Goal: Task Accomplishment & Management: Manage account settings

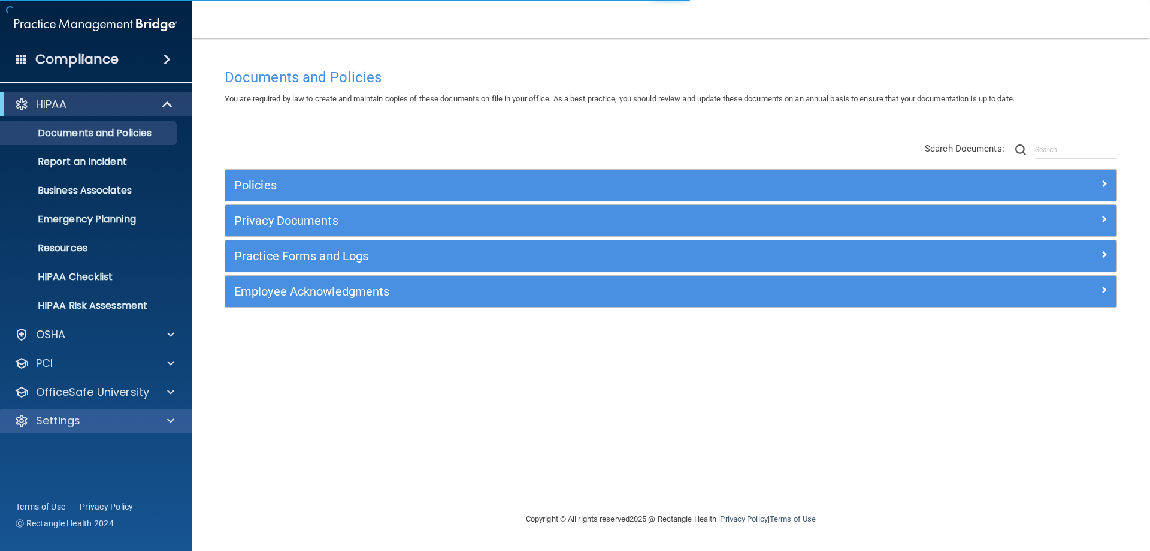
click at [65, 428] on div "Settings" at bounding box center [96, 421] width 192 height 24
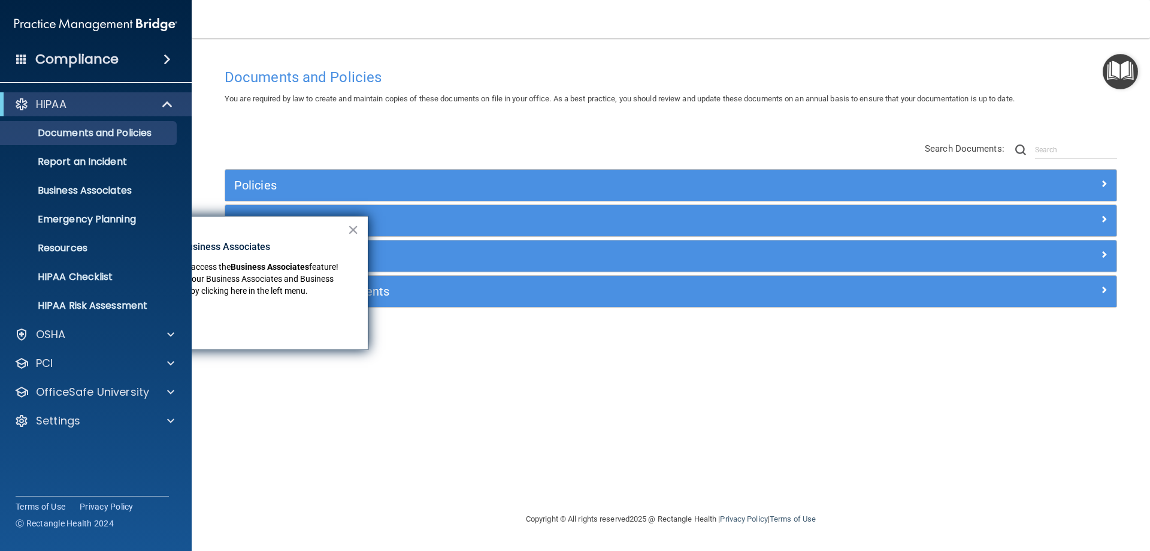
click at [310, 324] on div "Got it!" at bounding box center [225, 318] width 241 height 34
drag, startPoint x: 288, startPoint y: 229, endPoint x: 297, endPoint y: 228, distance: 9.8
click at [297, 228] on div "× New Location for Business Associates We've made it easier to access the Busin…" at bounding box center [225, 283] width 288 height 134
click at [164, 56] on span at bounding box center [167, 59] width 7 height 14
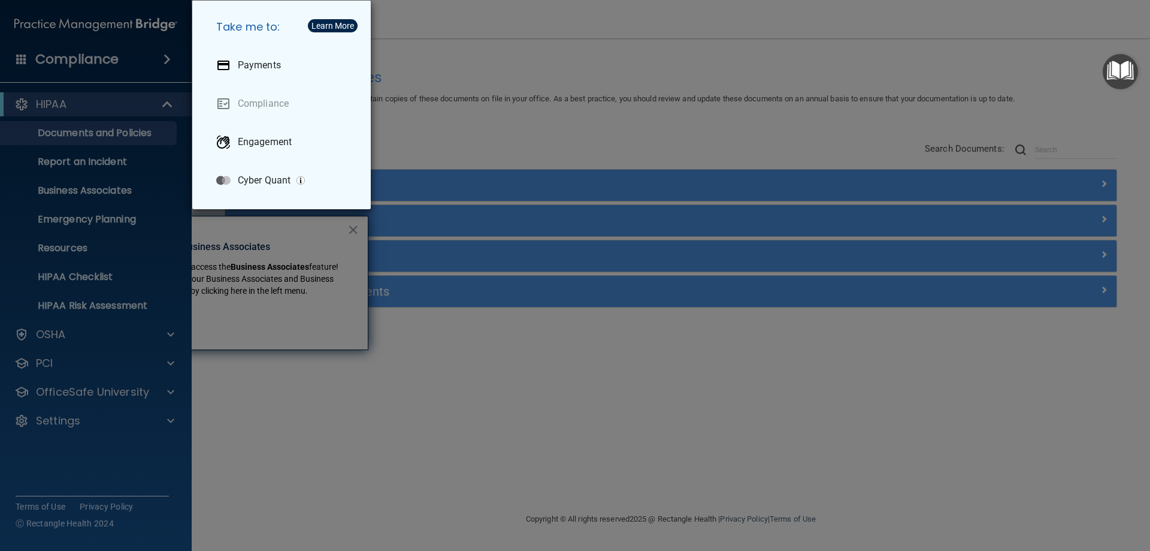
click at [162, 56] on div "Take me to: Payments Compliance Engagement Cyber Quant" at bounding box center [575, 275] width 1150 height 551
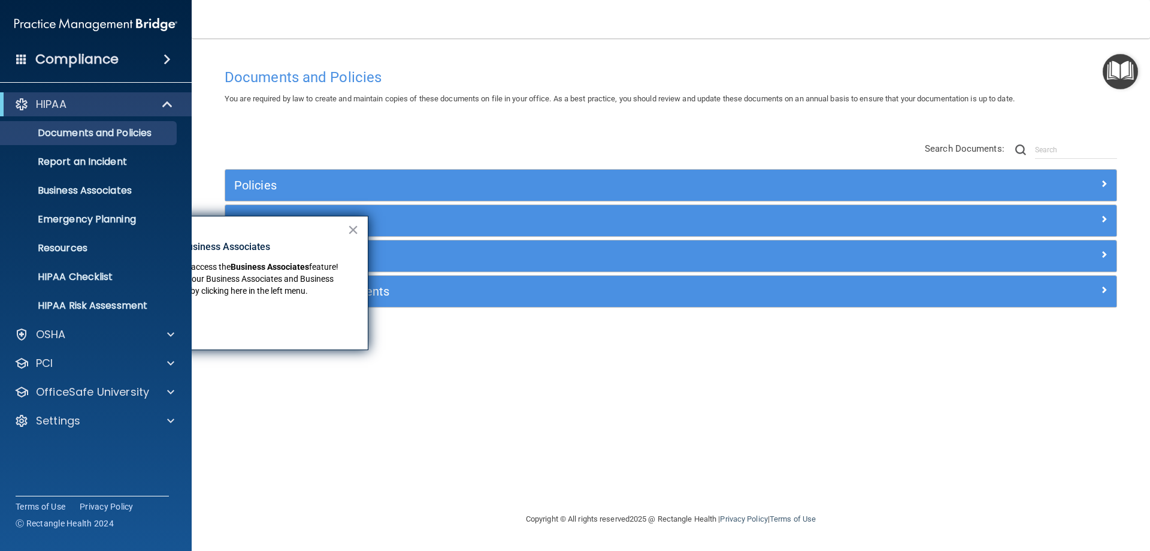
click at [34, 37] on div "Compliance" at bounding box center [96, 36] width 168 height 72
click at [31, 21] on img at bounding box center [95, 25] width 163 height 24
click at [164, 107] on span at bounding box center [169, 104] width 10 height 14
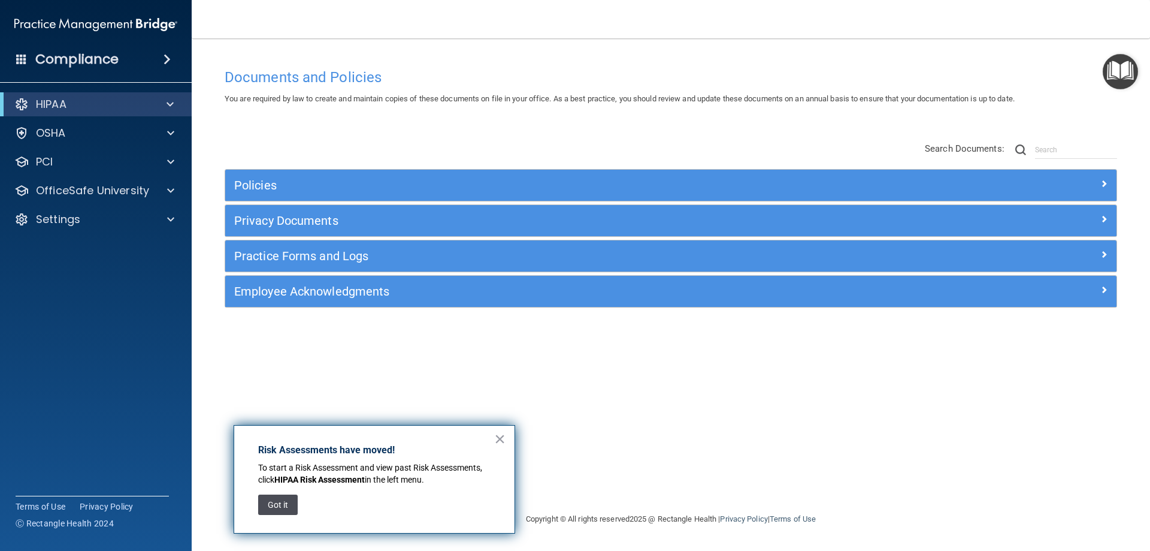
click at [277, 499] on button "Got it" at bounding box center [278, 504] width 40 height 20
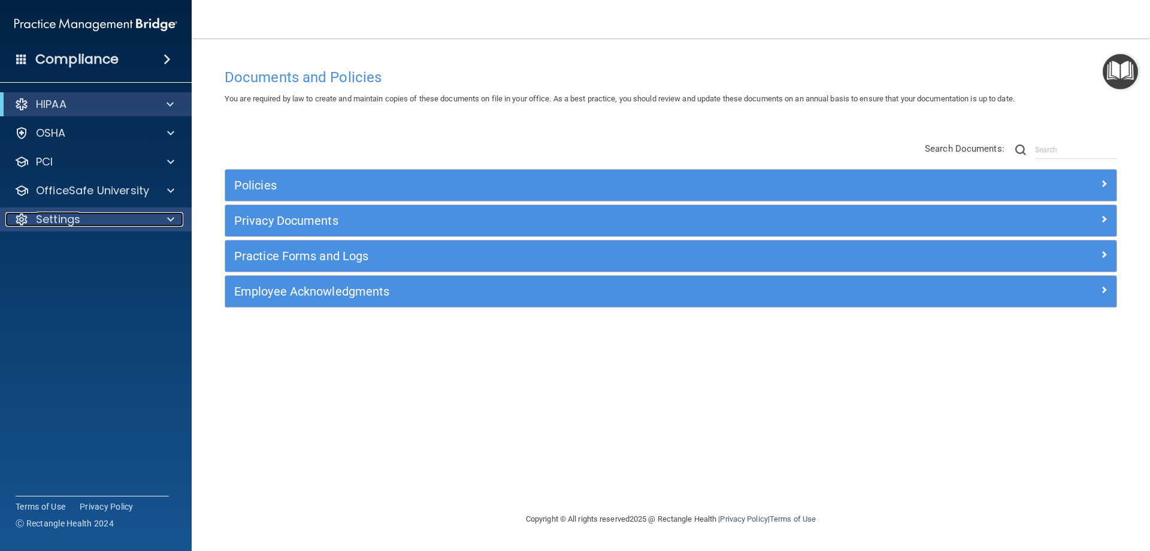
click at [113, 216] on div "Settings" at bounding box center [79, 219] width 149 height 14
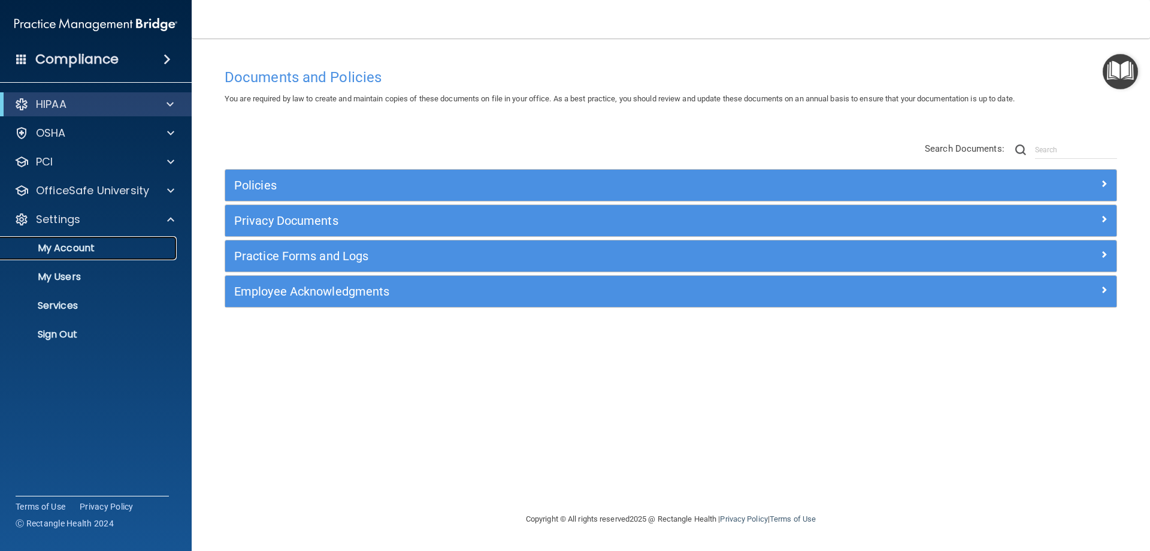
click at [81, 254] on p "My Account" at bounding box center [90, 248] width 164 height 12
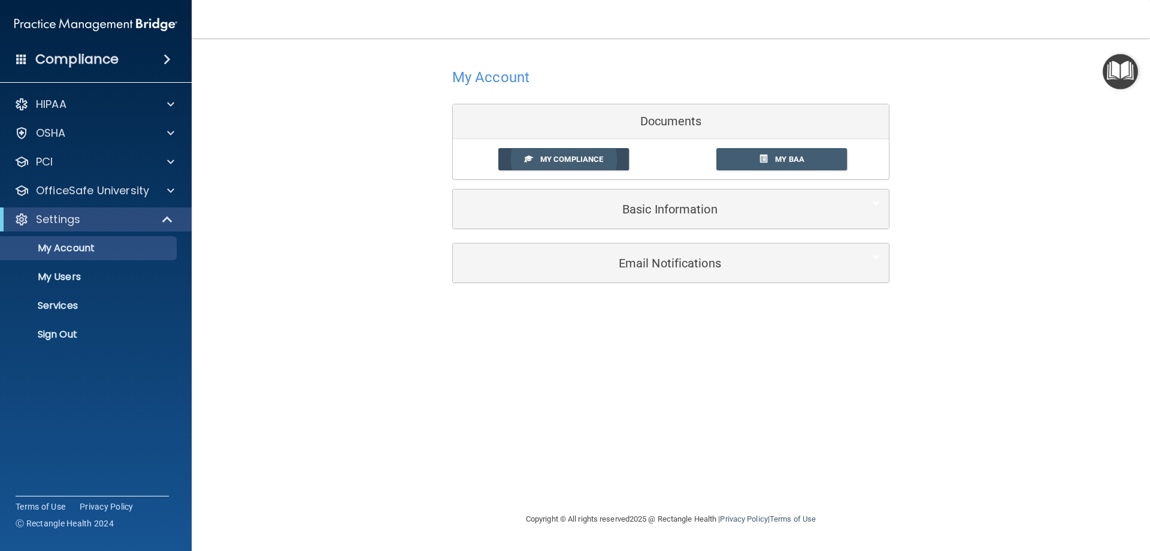
click at [606, 159] on link "My Compliance" at bounding box center [563, 159] width 131 height 22
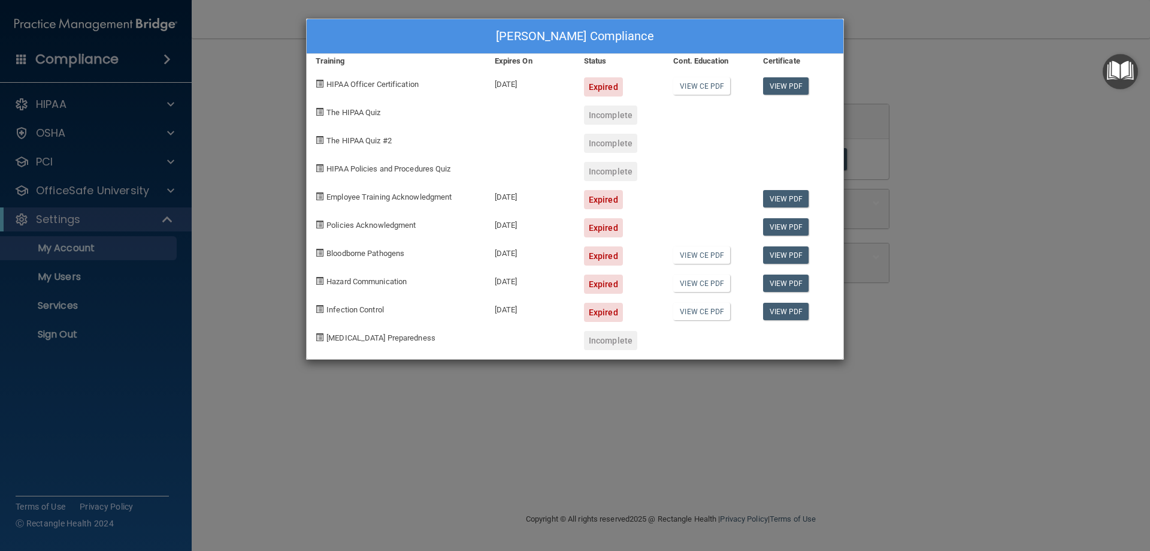
click at [763, 419] on div "[PERSON_NAME] Compliance Training Expires On Status Cont. Education Certificate…" at bounding box center [575, 275] width 1150 height 551
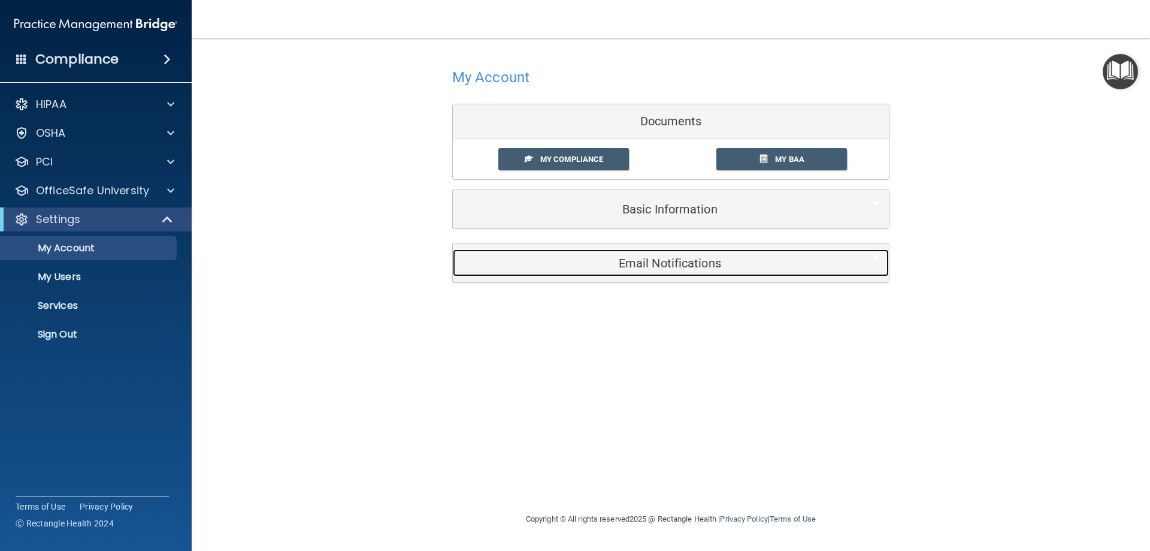
click at [691, 261] on h5 "Email Notifications" at bounding box center [653, 262] width 382 height 13
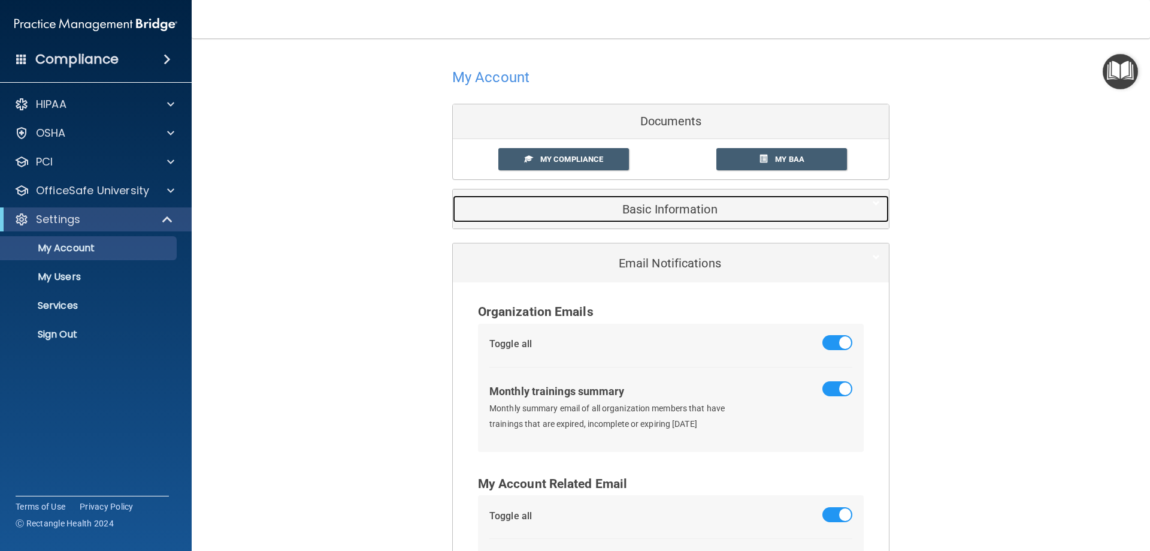
click at [680, 212] on h5 "Basic Information" at bounding box center [653, 208] width 382 height 13
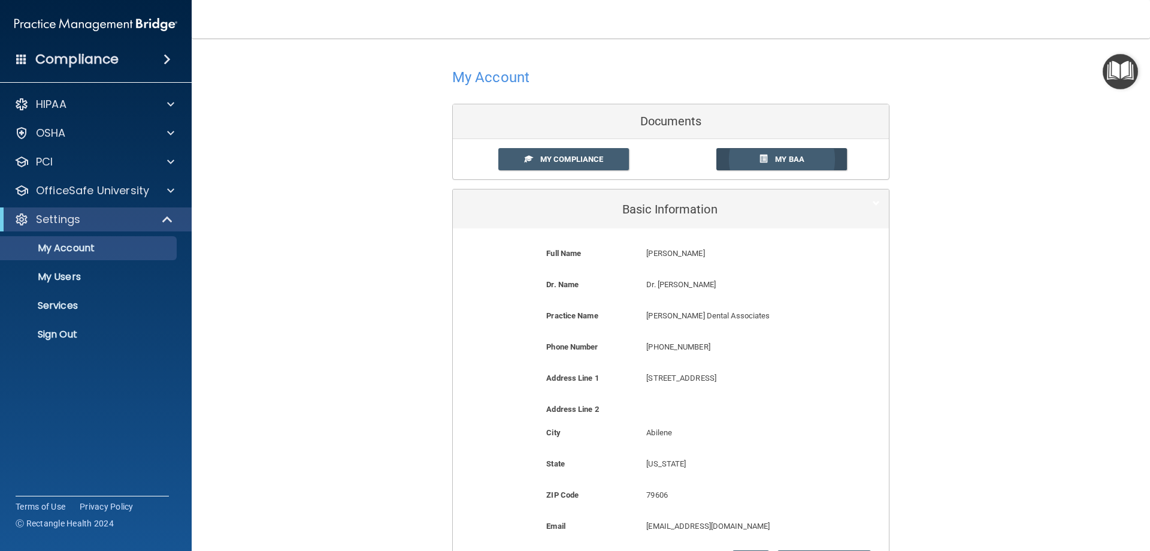
click at [758, 164] on link "My BAA" at bounding box center [782, 159] width 131 height 22
